Goal: Information Seeking & Learning: Learn about a topic

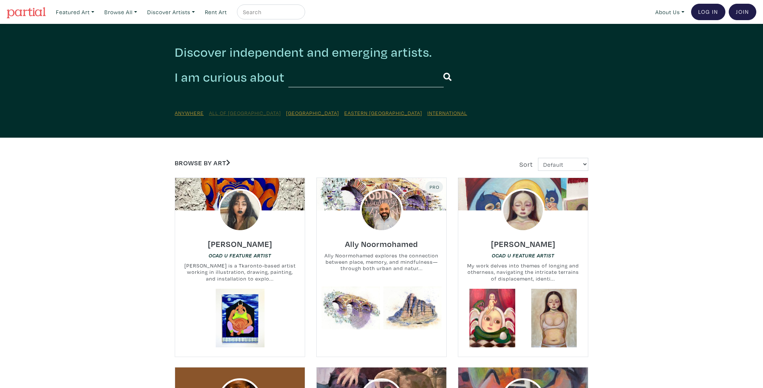
click at [228, 113] on u "All of [GEOGRAPHIC_DATA]" at bounding box center [245, 112] width 72 height 7
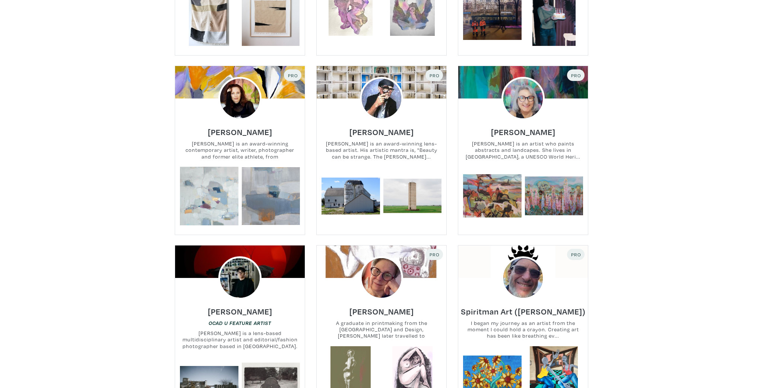
scroll to position [2232, 0]
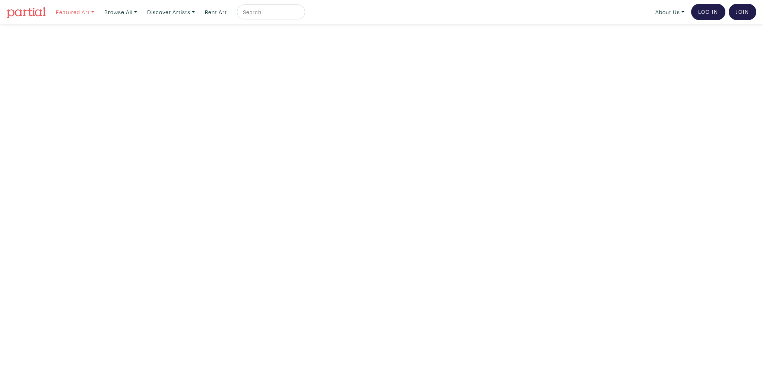
click at [96, 12] on link "Featured Art" at bounding box center [75, 11] width 45 height 15
click at [660, 11] on link "About Us" at bounding box center [670, 11] width 36 height 15
click at [661, 41] on link "How It Works" at bounding box center [689, 43] width 61 height 7
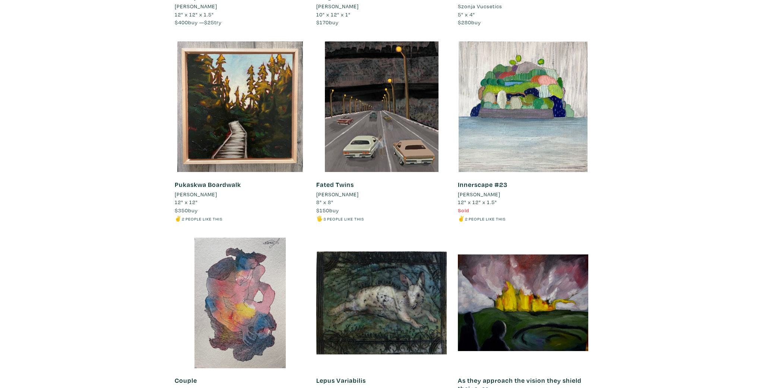
scroll to position [6947, 0]
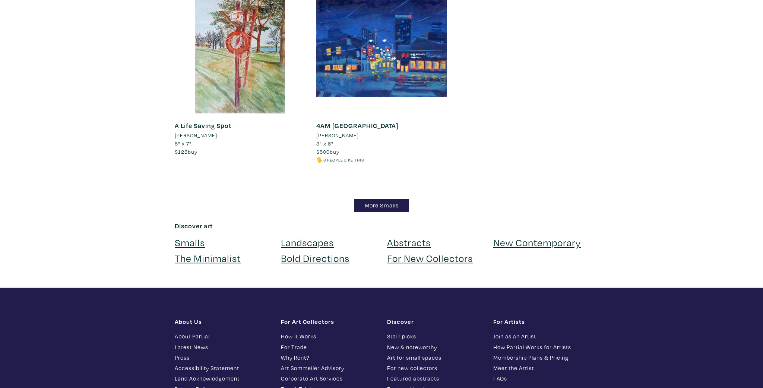
scroll to position [7769, 0]
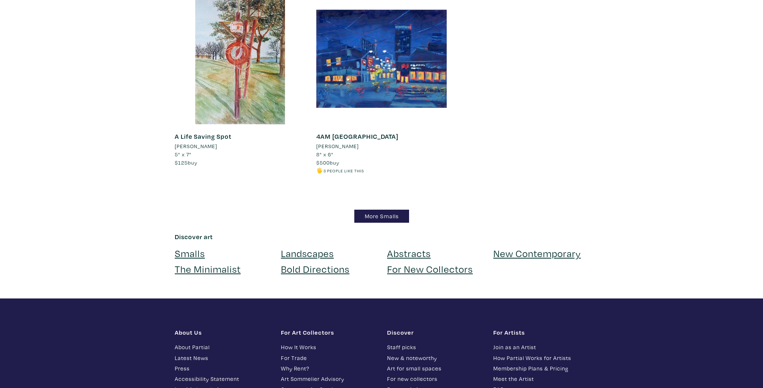
click at [401, 246] on link "Abstracts" at bounding box center [409, 252] width 44 height 13
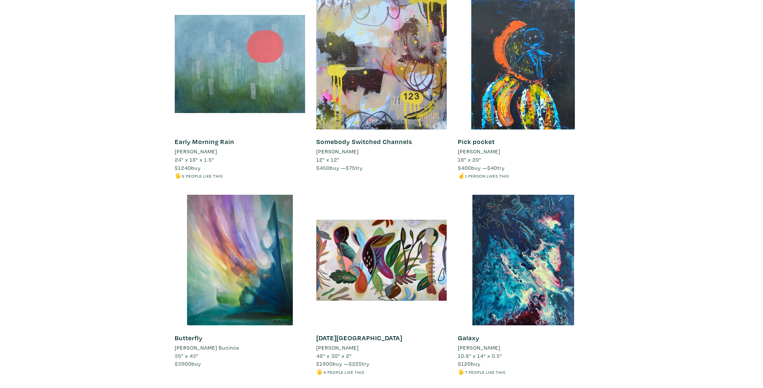
scroll to position [3317, 0]
